Goal: Task Accomplishment & Management: Manage account settings

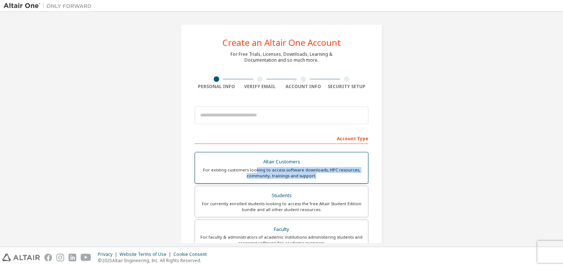
drag, startPoint x: 0, startPoint y: 0, endPoint x: 316, endPoint y: 174, distance: 360.7
click at [316, 174] on div "For existing customers looking to access software downloads, HPC resources, com…" at bounding box center [281, 173] width 164 height 12
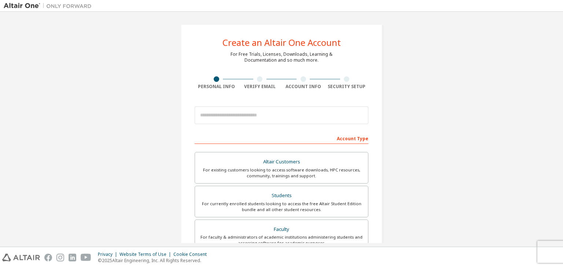
click at [451, 90] on div "Create an Altair One Account For Free Trials, Licenses, Downloads, Learning & D…" at bounding box center [282, 209] width 556 height 388
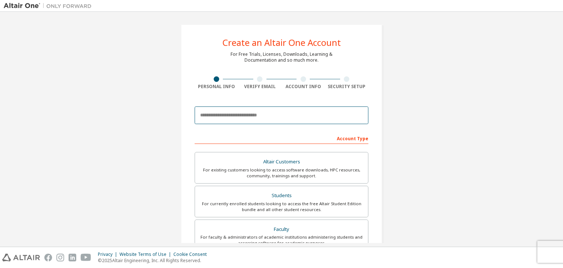
click at [238, 114] on input "email" at bounding box center [282, 115] width 174 height 18
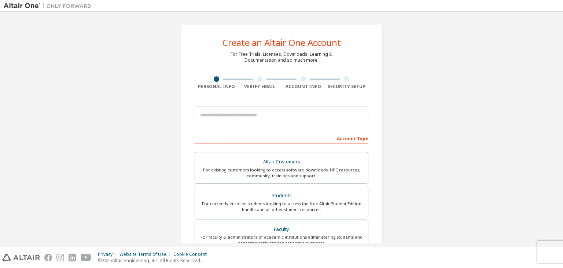
click at [412, 129] on div "Create an Altair One Account For Free Trials, Licenses, Downloads, Learning & D…" at bounding box center [282, 209] width 556 height 388
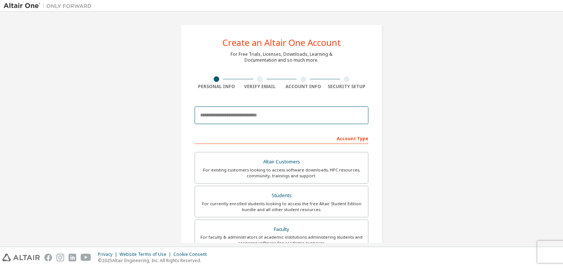
click at [294, 108] on input "email" at bounding box center [282, 115] width 174 height 18
type input "**********"
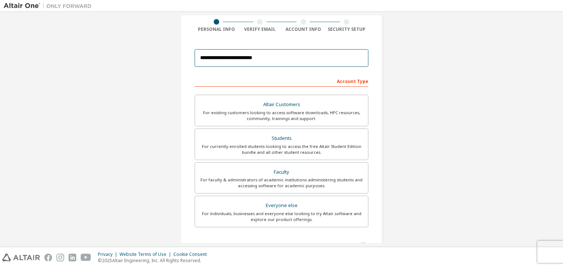
scroll to position [57, 0]
click at [268, 59] on input "**********" at bounding box center [282, 58] width 174 height 18
click at [216, 60] on input "**********" at bounding box center [282, 58] width 174 height 18
click at [263, 60] on input "**********" at bounding box center [282, 58] width 174 height 18
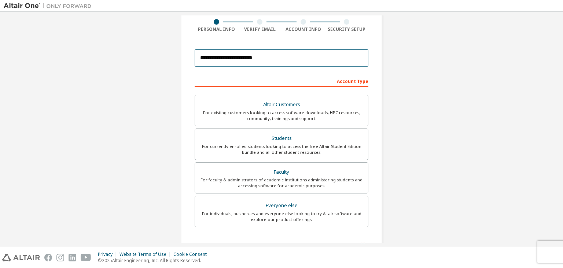
click at [259, 58] on input "**********" at bounding box center [282, 58] width 174 height 18
drag, startPoint x: 251, startPoint y: 58, endPoint x: 188, endPoint y: 63, distance: 62.9
click at [188, 63] on div "**********" at bounding box center [282, 152] width 202 height 371
click at [264, 55] on input "**********" at bounding box center [282, 58] width 174 height 18
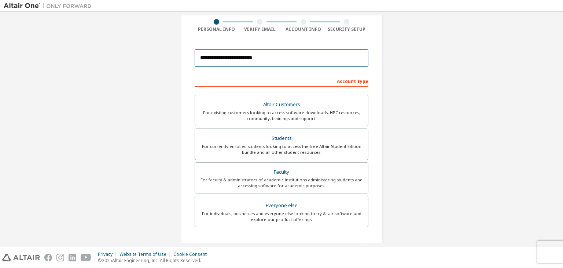
drag, startPoint x: 264, startPoint y: 55, endPoint x: 188, endPoint y: 55, distance: 75.9
click at [188, 55] on div "**********" at bounding box center [282, 152] width 202 height 371
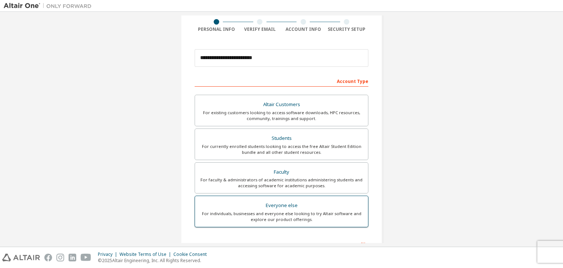
click at [274, 206] on div "Everyone else" at bounding box center [281, 205] width 164 height 10
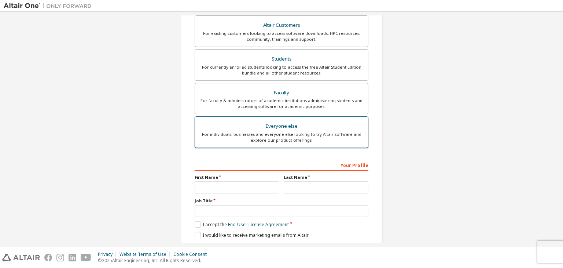
scroll to position [160, 0]
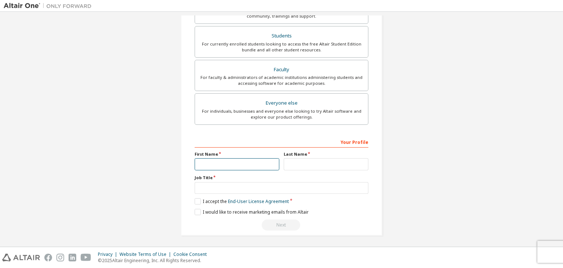
click at [232, 164] on input "text" at bounding box center [237, 164] width 85 height 12
type input "**********"
click at [303, 162] on input "text" at bounding box center [326, 164] width 85 height 12
type input "*******"
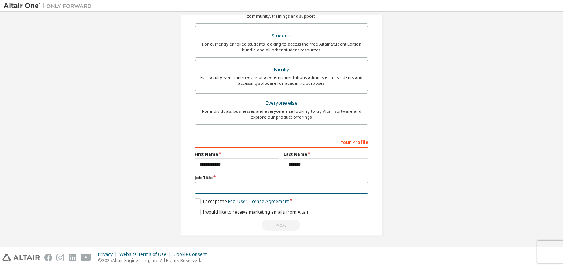
click at [257, 187] on input "text" at bounding box center [282, 188] width 174 height 12
type input "*"
type input "**********"
click at [195, 198] on label "I accept the End-User License Agreement" at bounding box center [242, 201] width 94 height 6
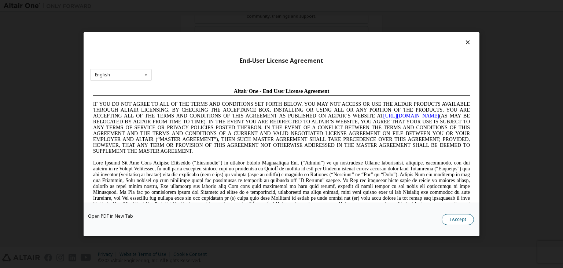
scroll to position [0, 0]
click at [461, 218] on button "I Accept" at bounding box center [458, 219] width 32 height 11
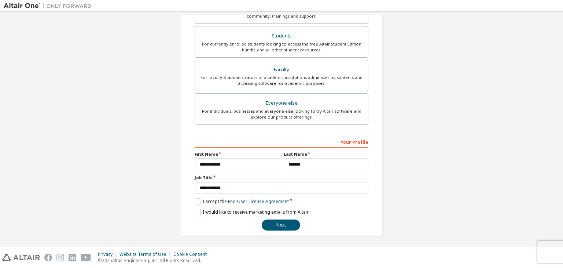
click at [195, 210] on label "I would like to receive marketing emails from Altair" at bounding box center [252, 212] width 114 height 6
click at [274, 222] on button "Next" at bounding box center [281, 224] width 39 height 11
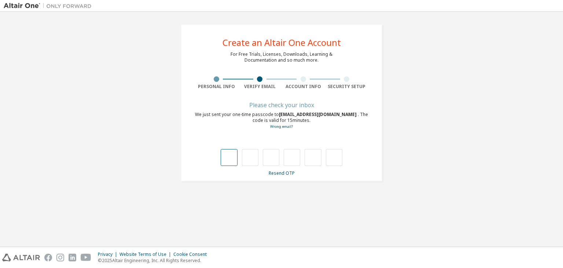
click at [225, 161] on input "text" at bounding box center [229, 157] width 17 height 17
type input "*"
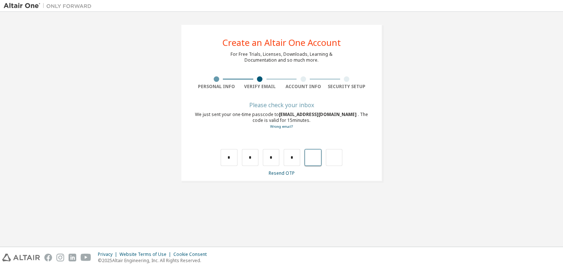
type input "*"
click at [223, 167] on div "Please check your inbox We just sent your one-time passcode to 24095a3303@rgmce…" at bounding box center [282, 139] width 174 height 73
click at [227, 163] on input "text" at bounding box center [229, 157] width 17 height 17
type input "*"
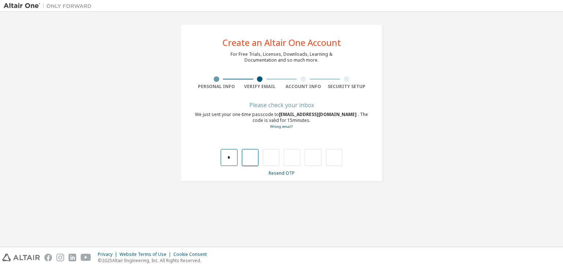
type input "*"
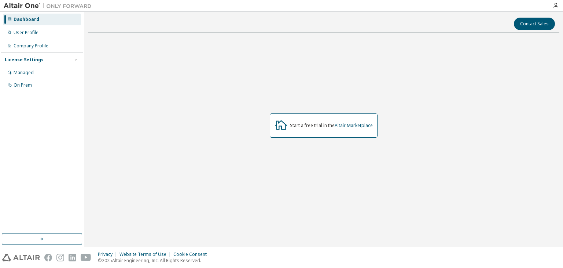
click at [314, 126] on div "Start a free trial in the Altair Marketplace" at bounding box center [331, 125] width 83 height 6
click at [35, 33] on div "User Profile" at bounding box center [26, 33] width 25 height 6
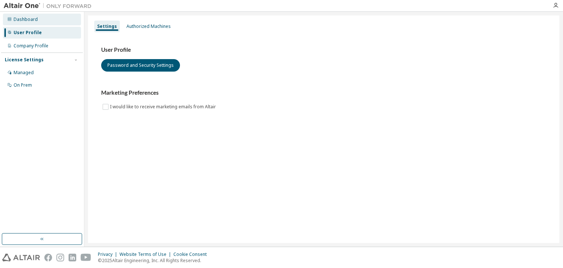
click at [35, 22] on div "Dashboard" at bounding box center [42, 20] width 78 height 12
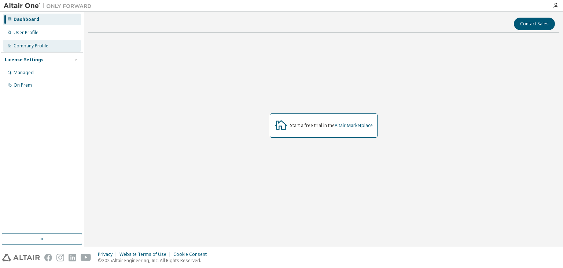
click at [34, 41] on div "Company Profile" at bounding box center [42, 46] width 78 height 12
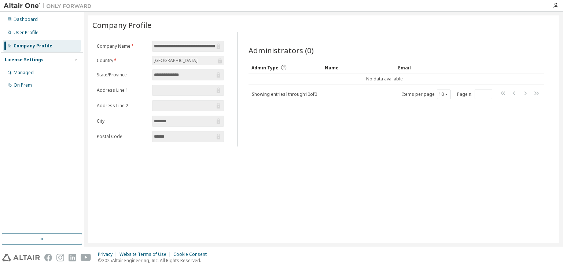
click at [30, 25] on div "Dashboard User Profile Company Profile License Settings Managed On Prem" at bounding box center [42, 52] width 82 height 79
click at [28, 15] on div "Dashboard" at bounding box center [42, 20] width 78 height 12
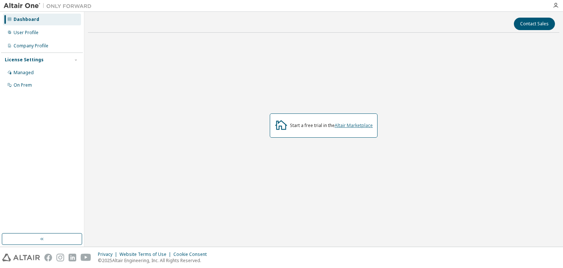
click at [342, 123] on link "Altair Marketplace" at bounding box center [354, 125] width 38 height 6
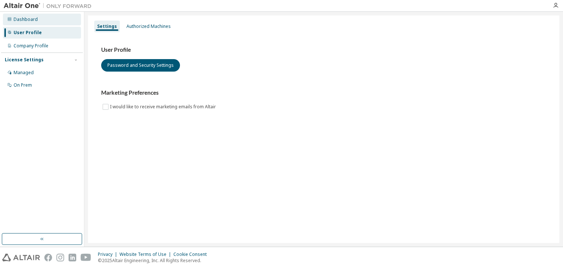
click at [39, 16] on div "Dashboard" at bounding box center [42, 20] width 78 height 12
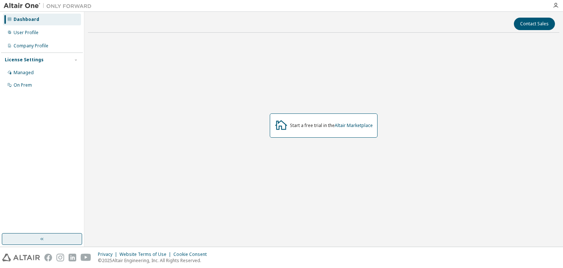
click at [34, 239] on button "button" at bounding box center [42, 239] width 80 height 12
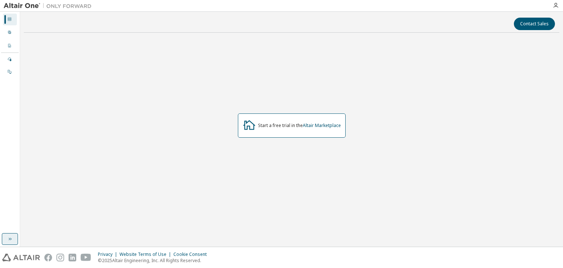
click at [6, 239] on button "button" at bounding box center [10, 239] width 16 height 12
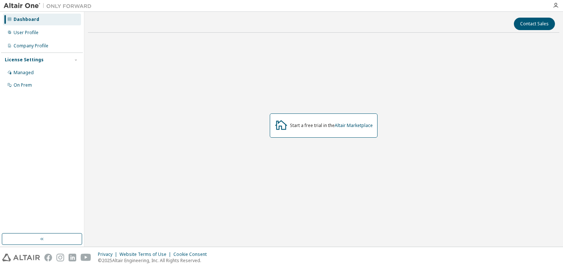
click at [37, 15] on div "Dashboard" at bounding box center [42, 20] width 78 height 12
click at [69, 2] on img at bounding box center [50, 5] width 92 height 7
click at [554, 7] on icon "button" at bounding box center [556, 6] width 6 height 6
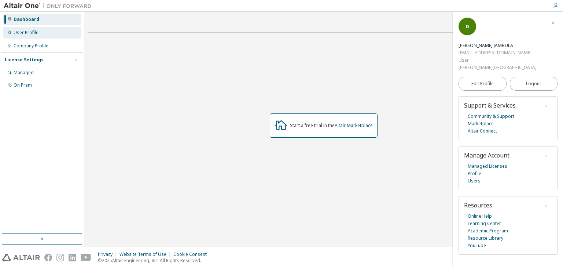
click at [21, 29] on div "User Profile" at bounding box center [42, 33] width 78 height 12
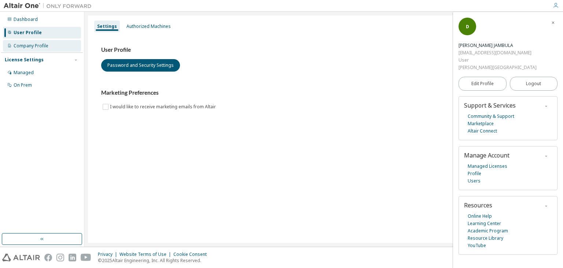
click at [55, 45] on div "Company Profile" at bounding box center [42, 46] width 78 height 12
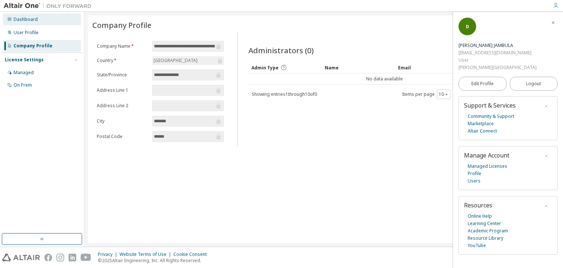
click at [32, 22] on div "Dashboard" at bounding box center [42, 20] width 78 height 12
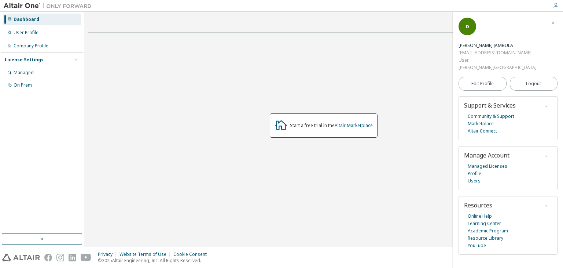
click at [339, 118] on div "Start a free trial in the Altair Marketplace" at bounding box center [324, 125] width 108 height 24
click at [275, 133] on div "Start a free trial in the Altair Marketplace" at bounding box center [324, 125] width 108 height 24
click at [34, 67] on div "Managed" at bounding box center [42, 73] width 78 height 12
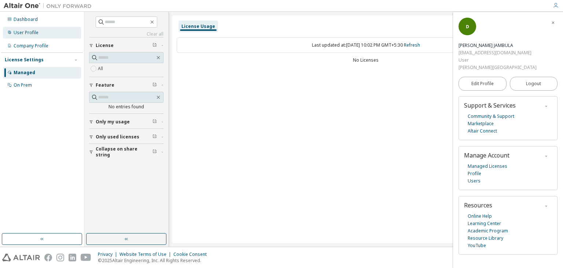
click at [40, 34] on div "User Profile" at bounding box center [42, 33] width 78 height 12
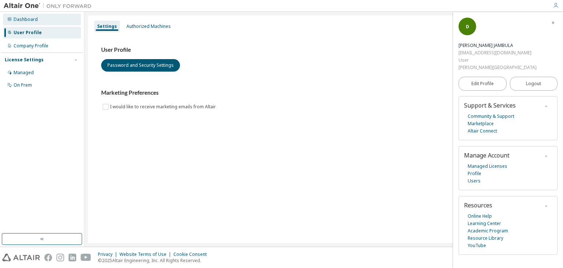
click at [42, 21] on div "Dashboard" at bounding box center [42, 20] width 78 height 12
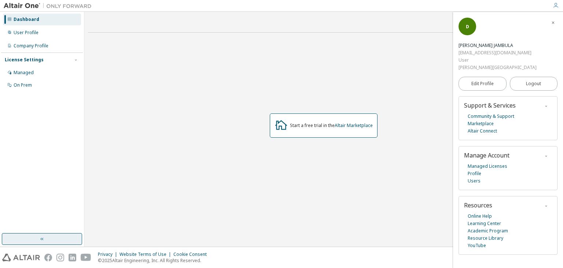
click at [57, 238] on button "button" at bounding box center [42, 239] width 80 height 12
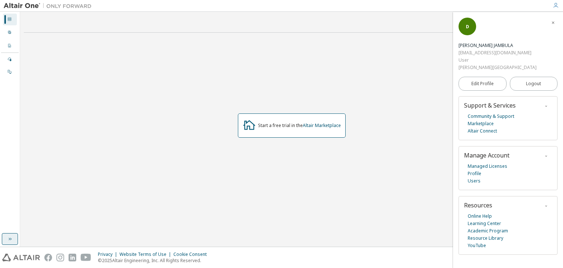
click at [7, 239] on icon "button" at bounding box center [10, 239] width 6 height 6
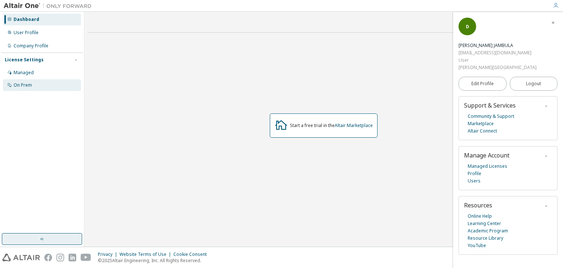
click at [42, 84] on div "On Prem" at bounding box center [42, 85] width 78 height 12
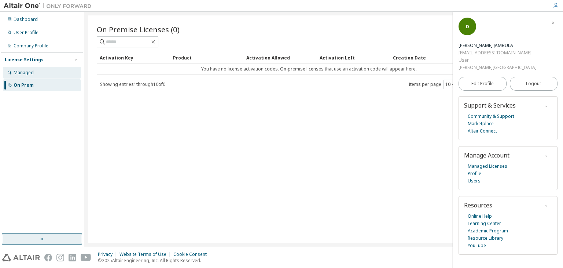
click at [32, 76] on div "Managed" at bounding box center [42, 73] width 78 height 12
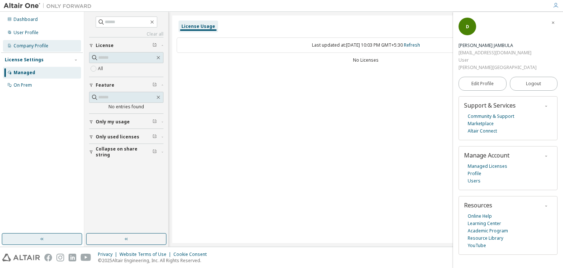
click at [23, 43] on div "Company Profile" at bounding box center [31, 46] width 35 height 6
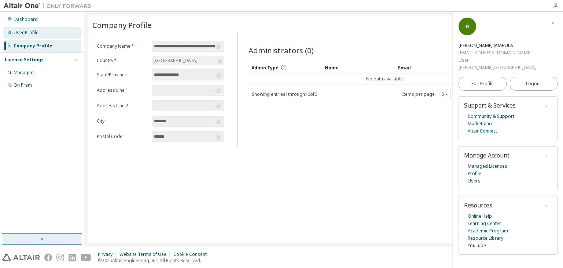
click at [47, 36] on div "User Profile" at bounding box center [42, 33] width 78 height 12
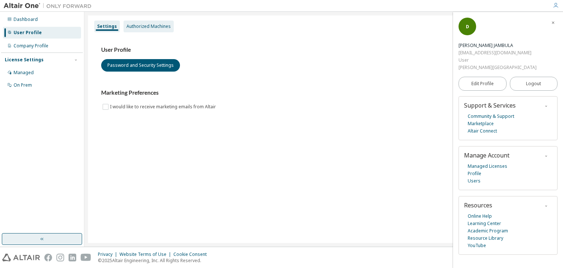
click at [144, 29] on div "Authorized Machines" at bounding box center [149, 26] width 44 height 6
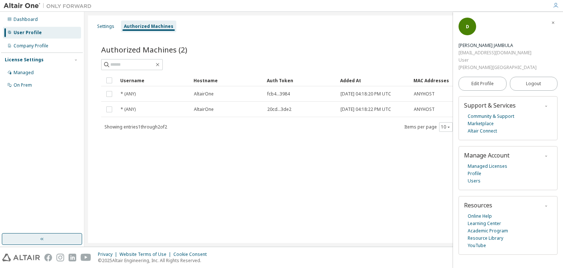
click at [210, 22] on div "Settings Authorized Machines" at bounding box center [323, 26] width 463 height 13
click at [53, 49] on div "Company Profile" at bounding box center [42, 46] width 78 height 12
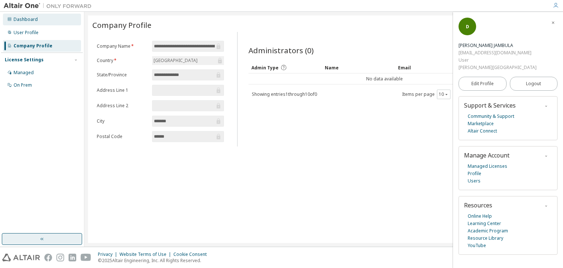
click at [40, 18] on div "Dashboard" at bounding box center [42, 20] width 78 height 12
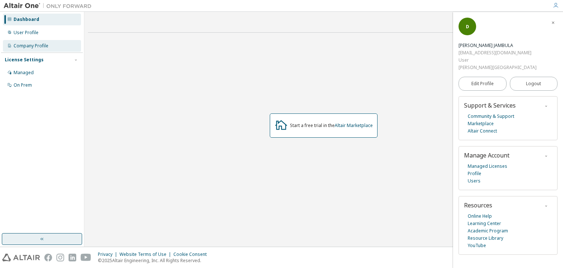
click at [17, 46] on div "Company Profile" at bounding box center [31, 46] width 35 height 6
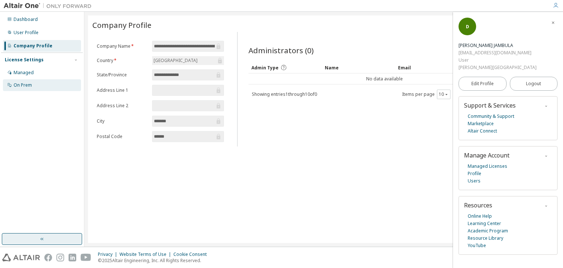
click at [19, 89] on div "On Prem" at bounding box center [42, 85] width 78 height 12
